Goal: Task Accomplishment & Management: Manage account settings

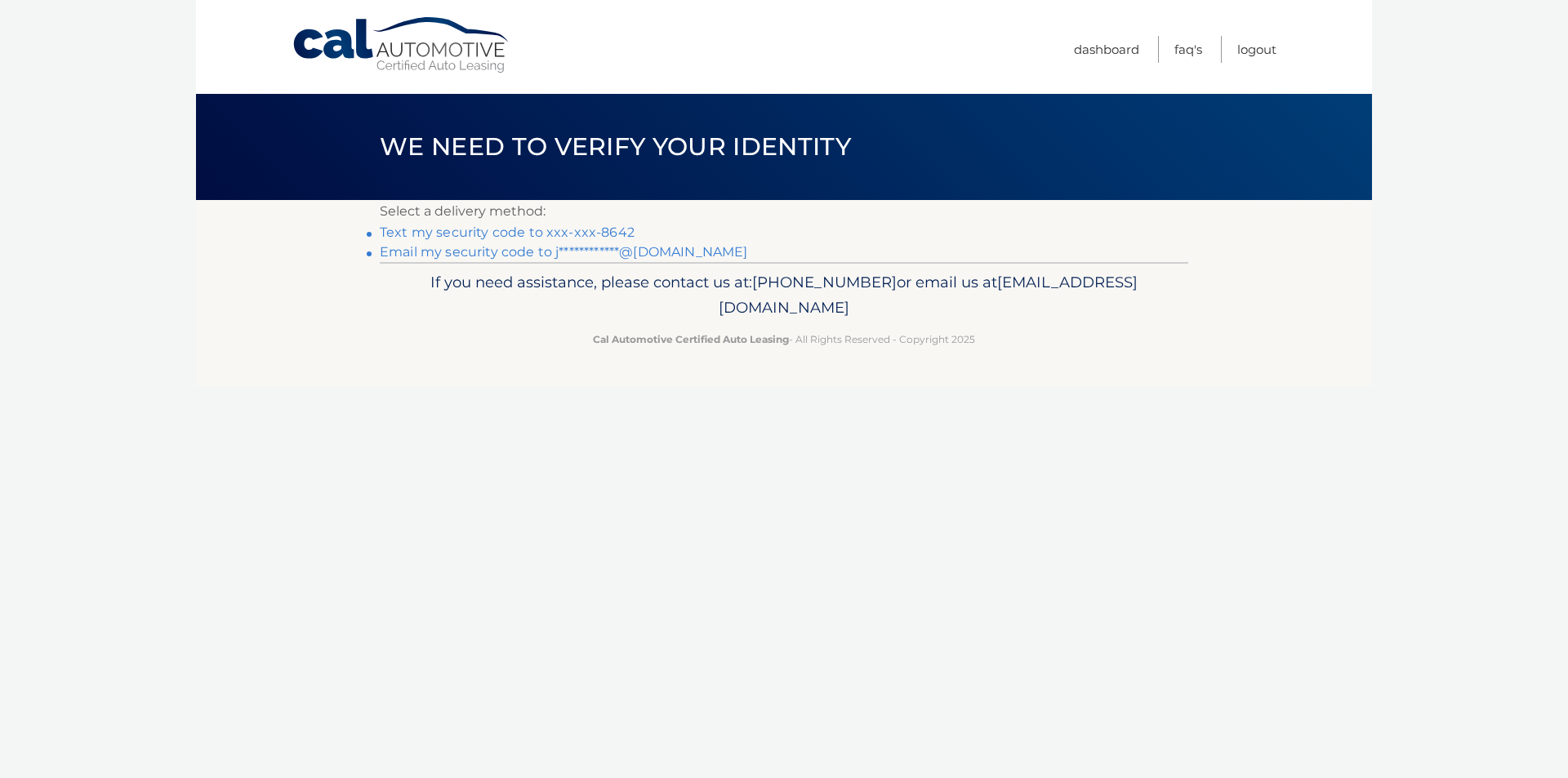
click at [586, 232] on link "Text my security code to xxx-xxx-8642" at bounding box center [507, 233] width 255 height 16
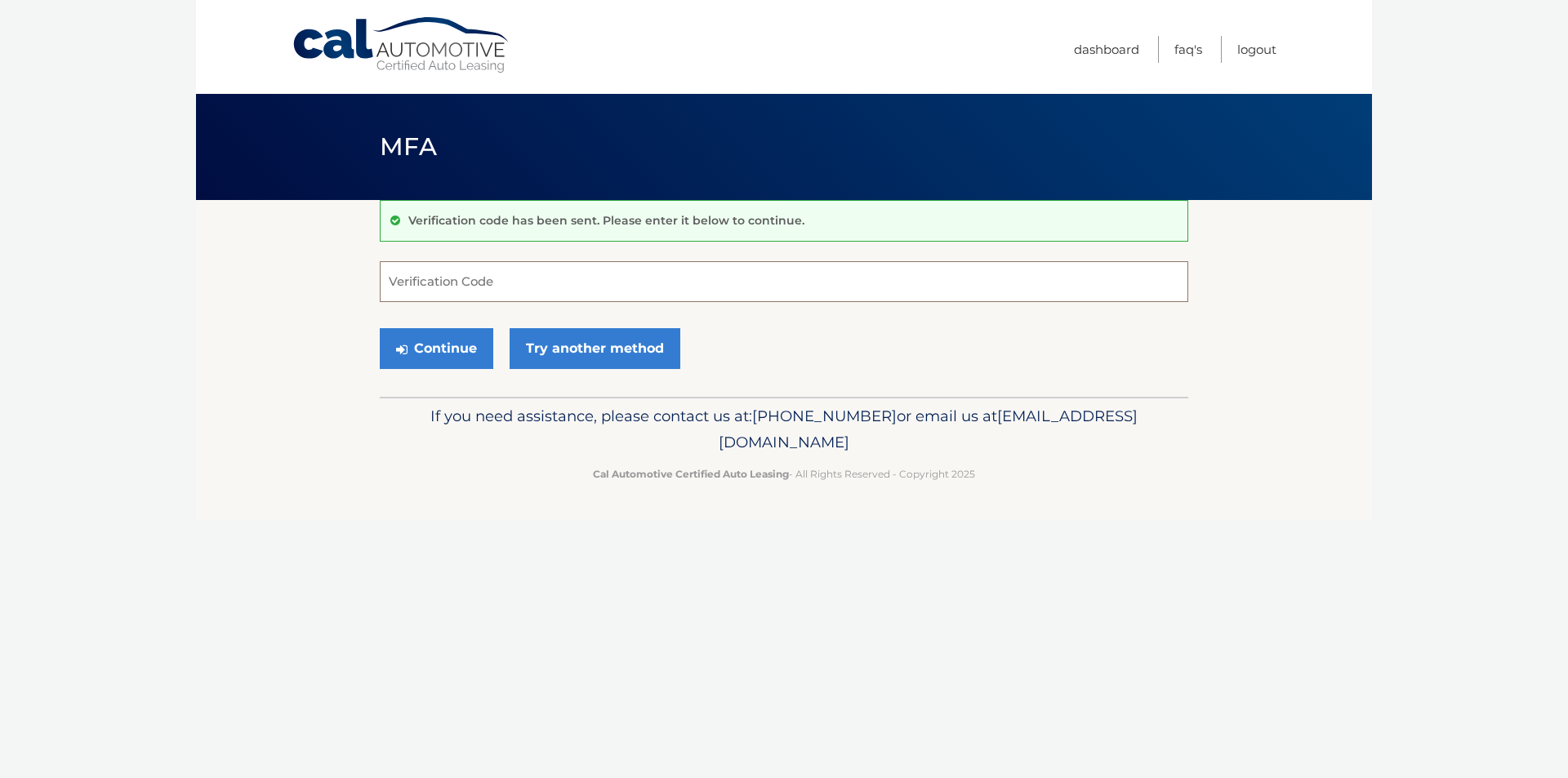
click at [560, 283] on input "Verification Code" at bounding box center [784, 281] width 808 height 41
type input "437785"
click at [420, 352] on button "Continue" at bounding box center [436, 348] width 114 height 41
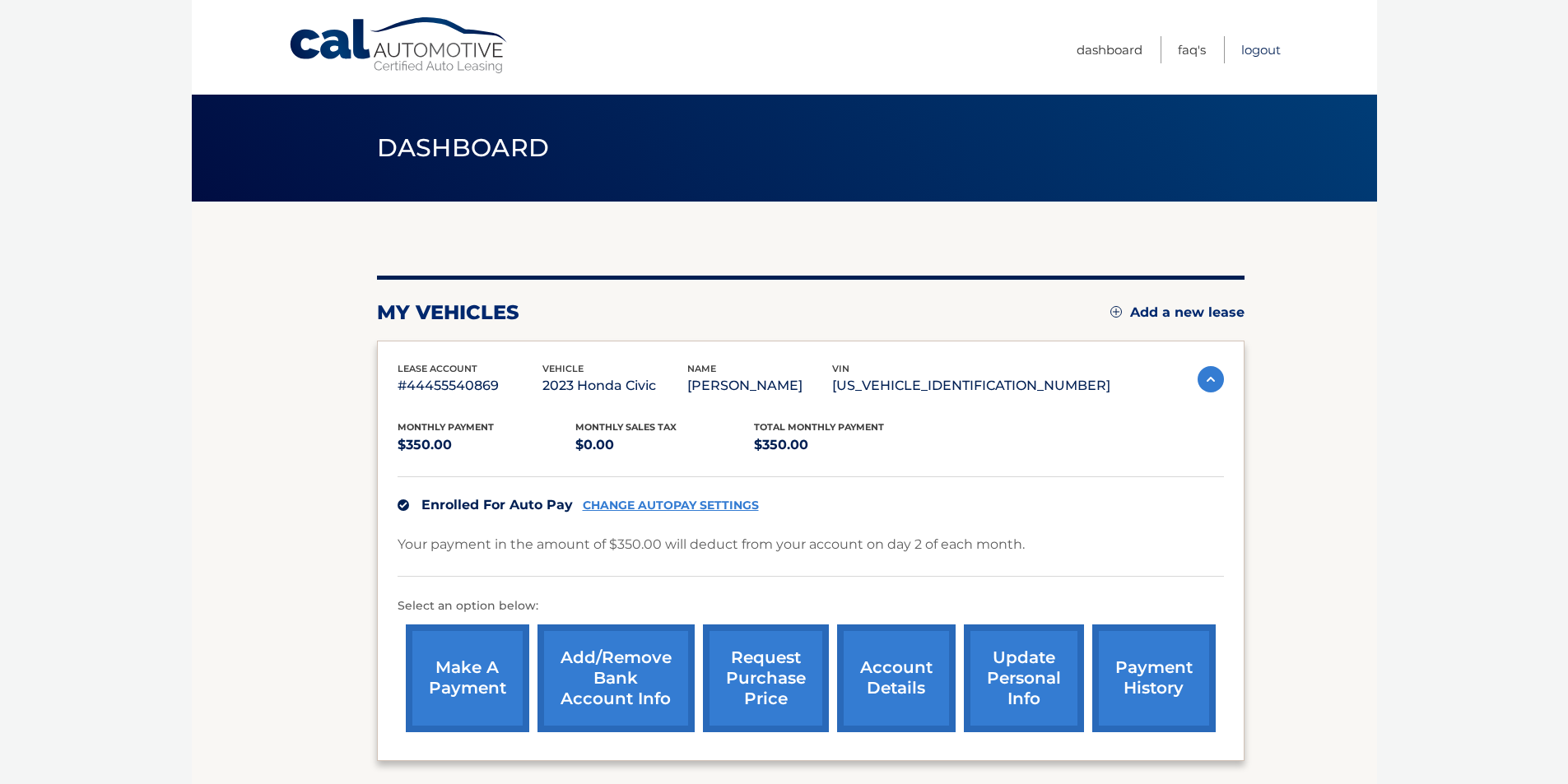
click at [1266, 49] on link "Logout" at bounding box center [1261, 50] width 39 height 28
